Goal: Check status: Check status

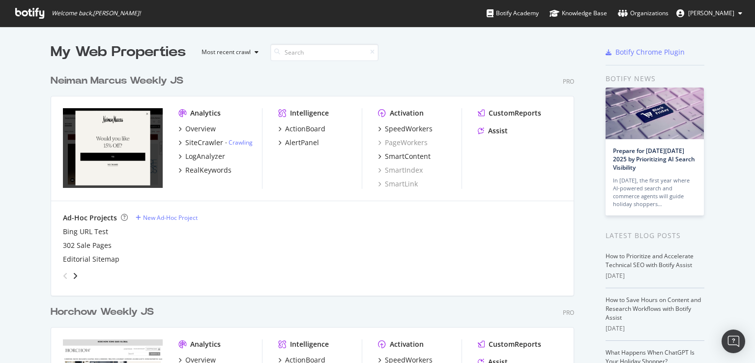
scroll to position [355, 740]
click at [197, 142] on div "SiteCrawler" at bounding box center [204, 143] width 38 height 10
